Goal: Task Accomplishment & Management: Manage account settings

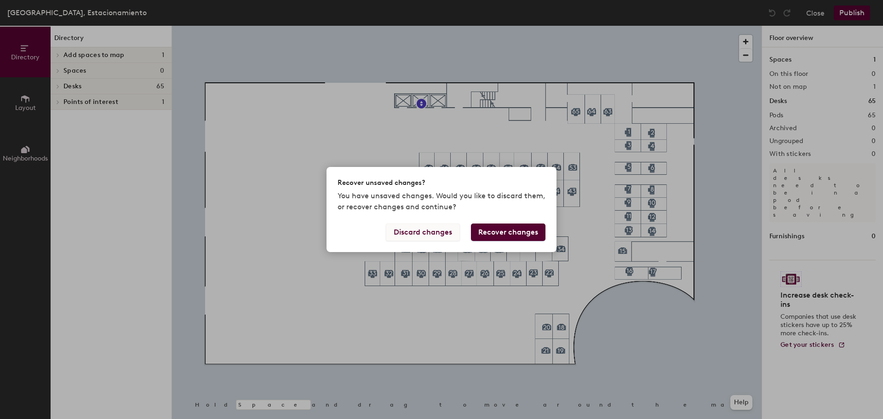
click at [436, 230] on button "Discard changes" at bounding box center [423, 232] width 74 height 17
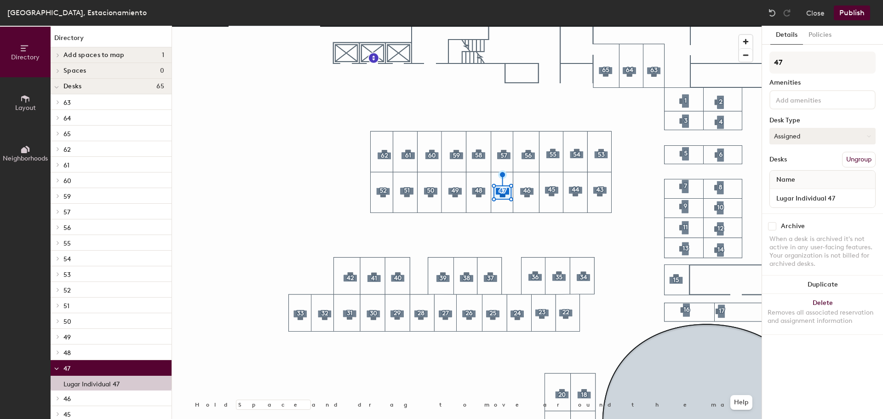
click at [810, 130] on button "Assigned" at bounding box center [823, 136] width 106 height 17
click at [789, 190] on div "Hoteled" at bounding box center [816, 192] width 92 height 14
click at [850, 12] on button "Publish" at bounding box center [852, 13] width 36 height 15
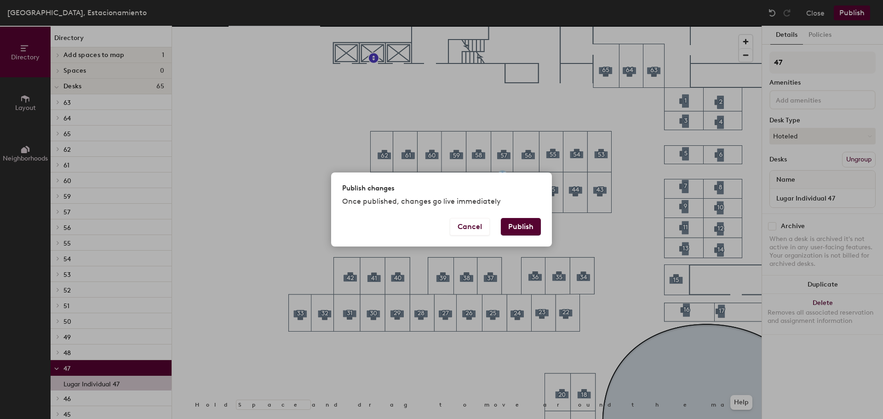
click at [525, 226] on button "Publish" at bounding box center [521, 226] width 40 height 17
